Goal: Information Seeking & Learning: Learn about a topic

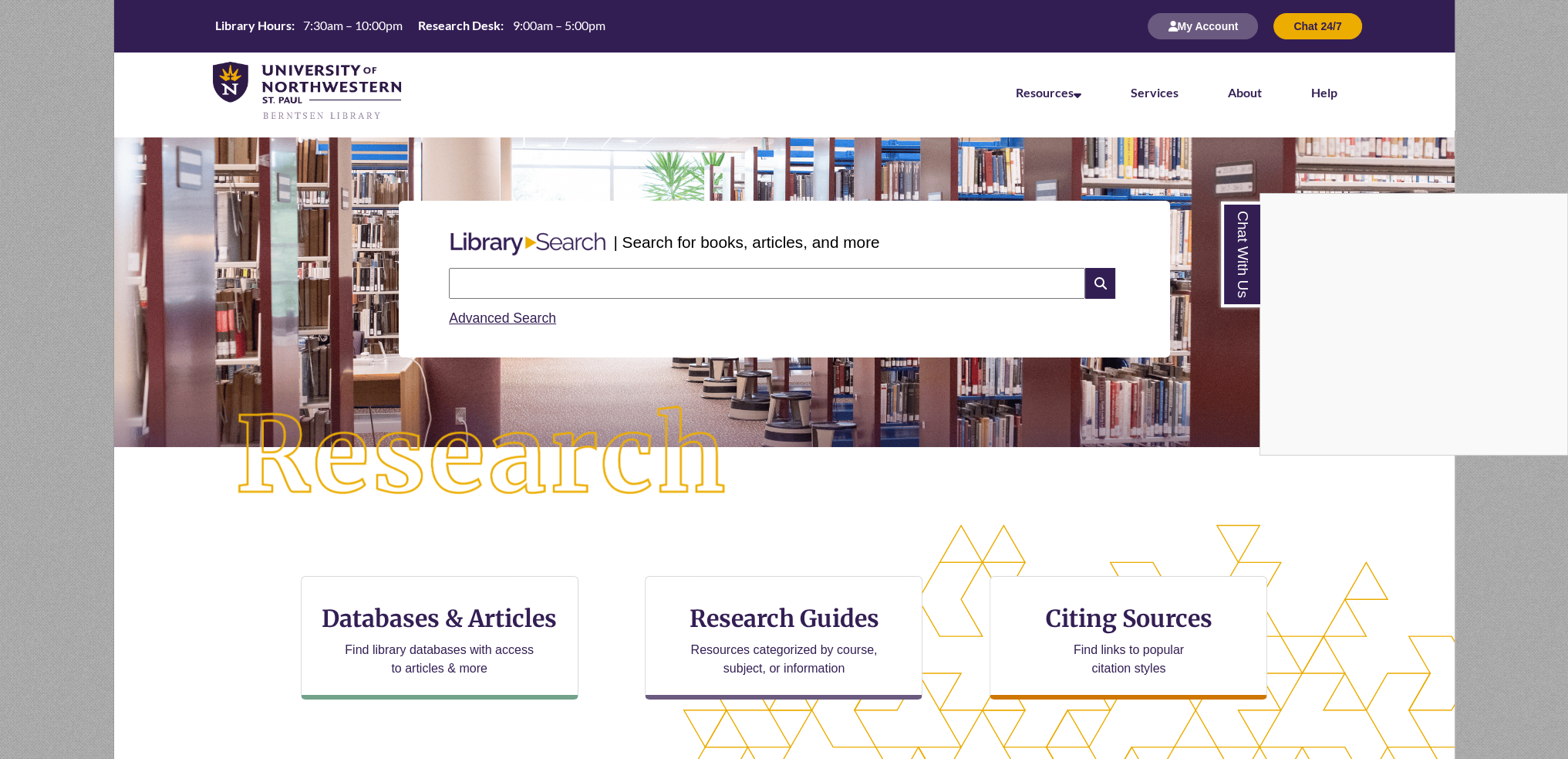
click at [119, 117] on nav "Resources Find Resources Library Search Databases & Articles Interlibrary Loan …" at bounding box center [784, 91] width 1340 height 77
click at [39, 124] on div "Chat With Us" at bounding box center [784, 380] width 1568 height 759
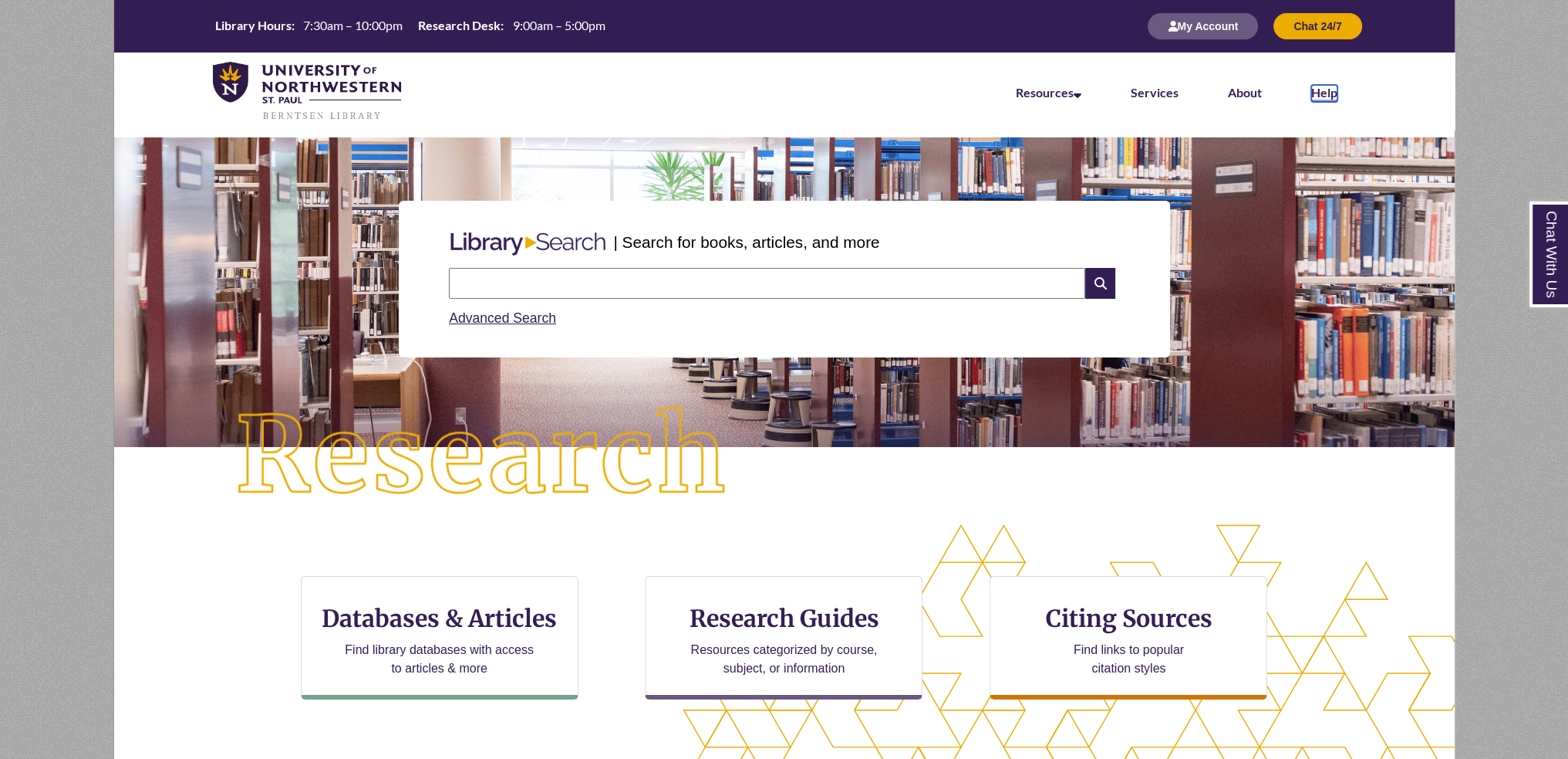
click at [1326, 94] on link "Help" at bounding box center [1324, 93] width 26 height 17
click at [1183, 24] on button "My Account" at bounding box center [1203, 26] width 110 height 26
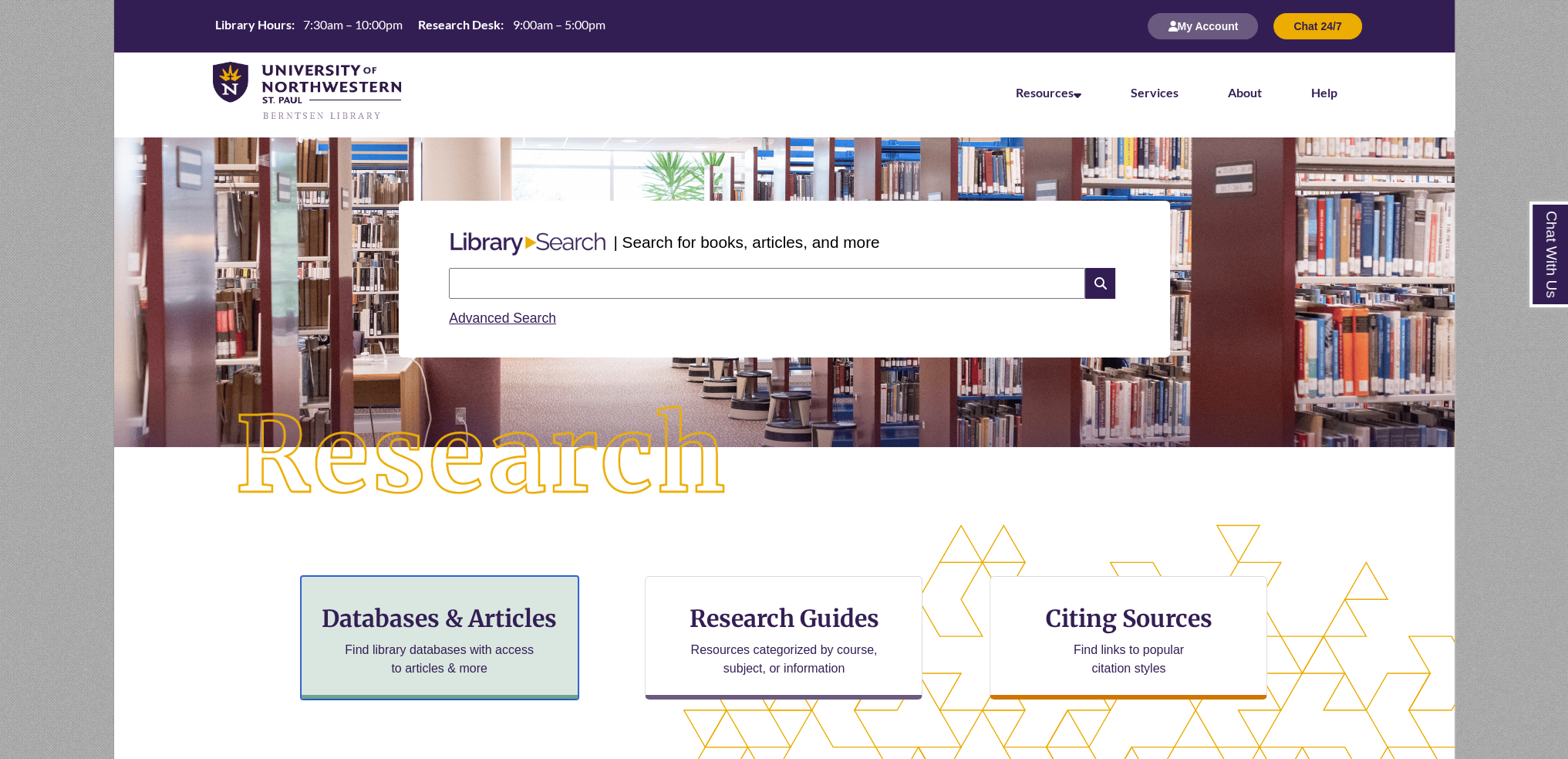
click at [502, 623] on h3 "Databases & Articles" at bounding box center [439, 618] width 251 height 29
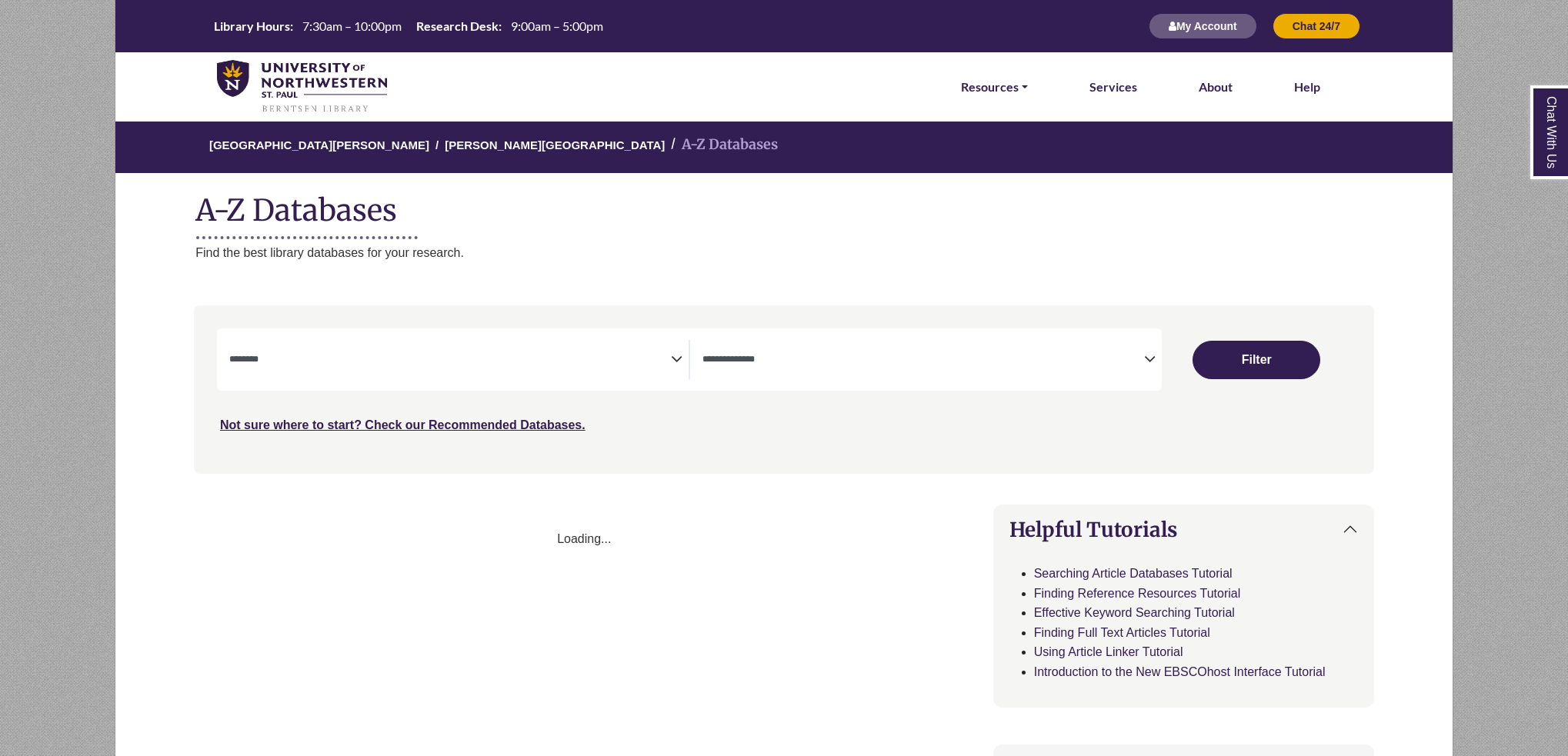
select select "Database Subject Filter"
select select "Database Types Filter"
select select "Database Subject Filter"
select select "Database Types Filter"
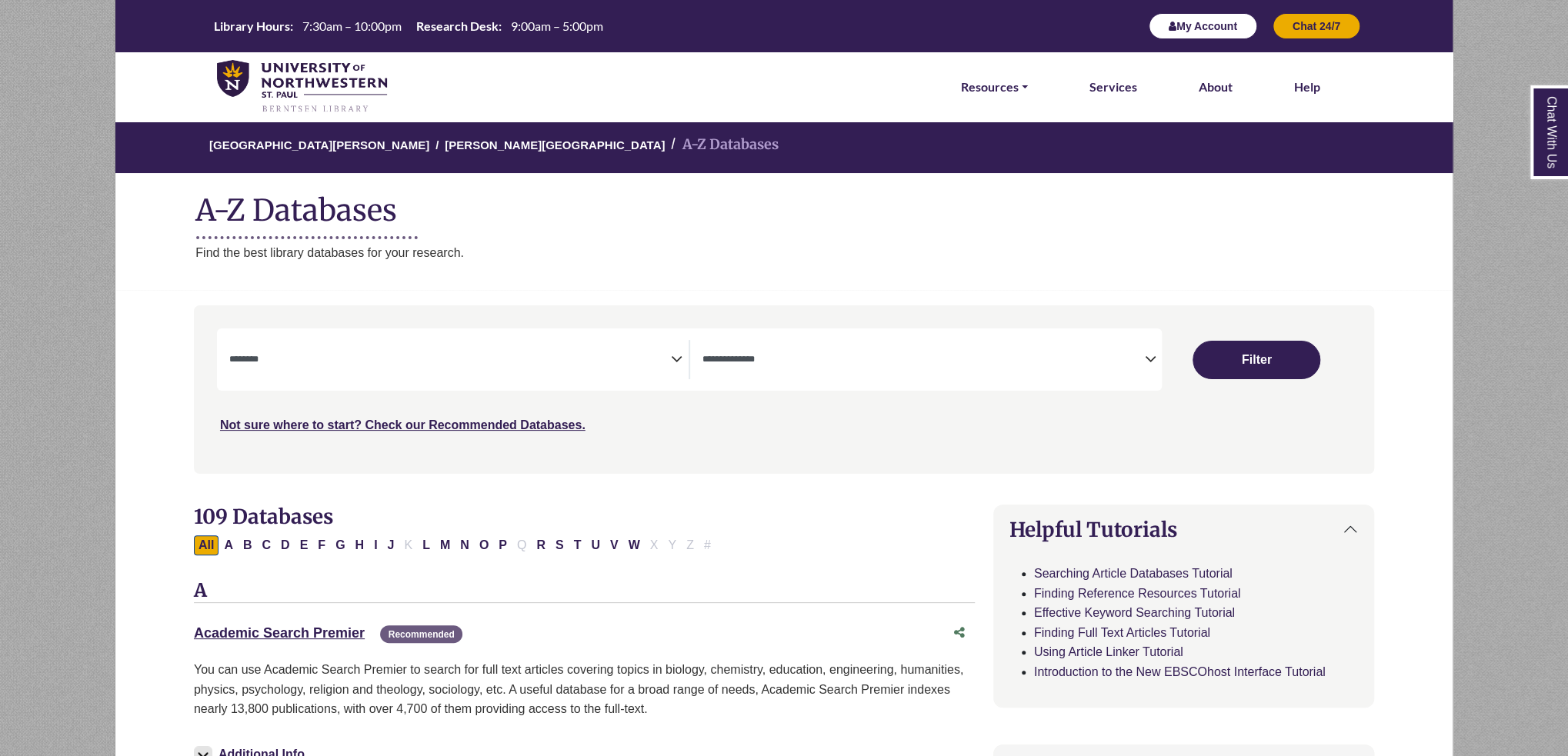
click at [1174, 17] on button "My Account" at bounding box center [1203, 26] width 108 height 26
click at [1201, 18] on button "My Account" at bounding box center [1203, 26] width 108 height 26
